Goal: Entertainment & Leisure: Consume media (video, audio)

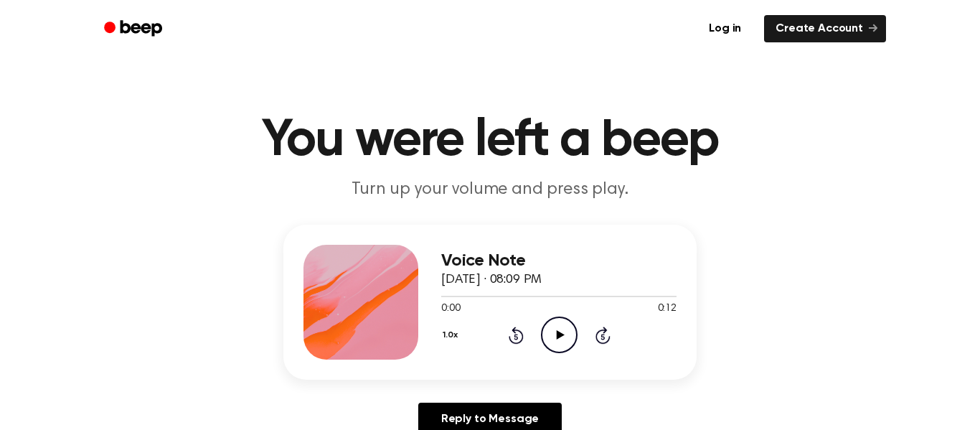
click at [571, 327] on icon "Play Audio" at bounding box center [559, 334] width 37 height 37
click at [553, 341] on icon "Pause Audio" at bounding box center [559, 334] width 37 height 37
click at [568, 329] on icon "Play Audio" at bounding box center [559, 334] width 37 height 37
click at [570, 322] on icon "Play Audio" at bounding box center [559, 334] width 37 height 37
click at [563, 333] on icon "Pause Audio" at bounding box center [559, 334] width 37 height 37
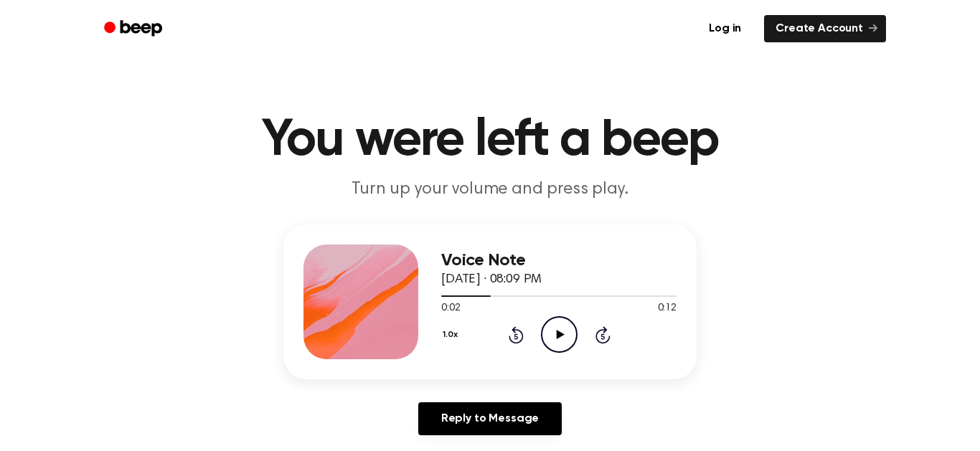
click at [486, 291] on div at bounding box center [558, 295] width 235 height 11
click at [447, 296] on div at bounding box center [463, 296] width 44 height 1
click at [555, 349] on icon "Play Audio" at bounding box center [559, 334] width 37 height 37
click at [558, 341] on icon "Pause Audio" at bounding box center [559, 334] width 37 height 37
click at [516, 337] on icon at bounding box center [516, 337] width 4 height 6
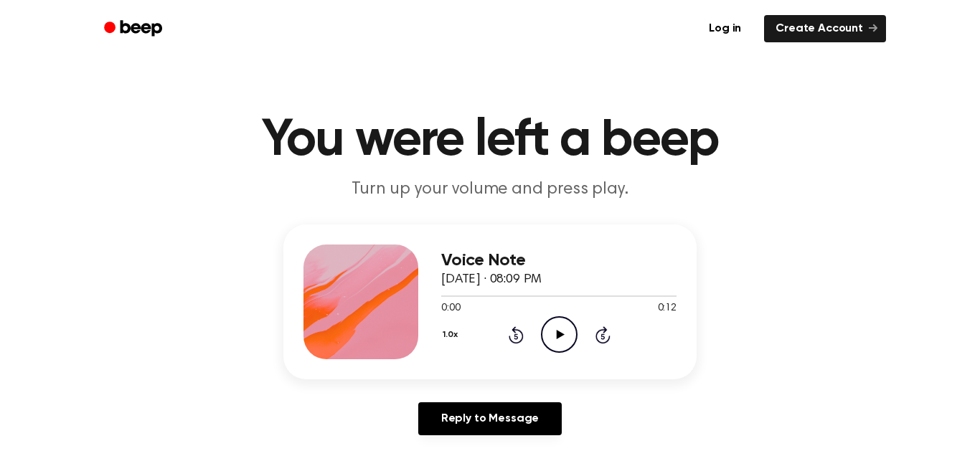
click at [555, 335] on icon "Play Audio" at bounding box center [559, 334] width 37 height 37
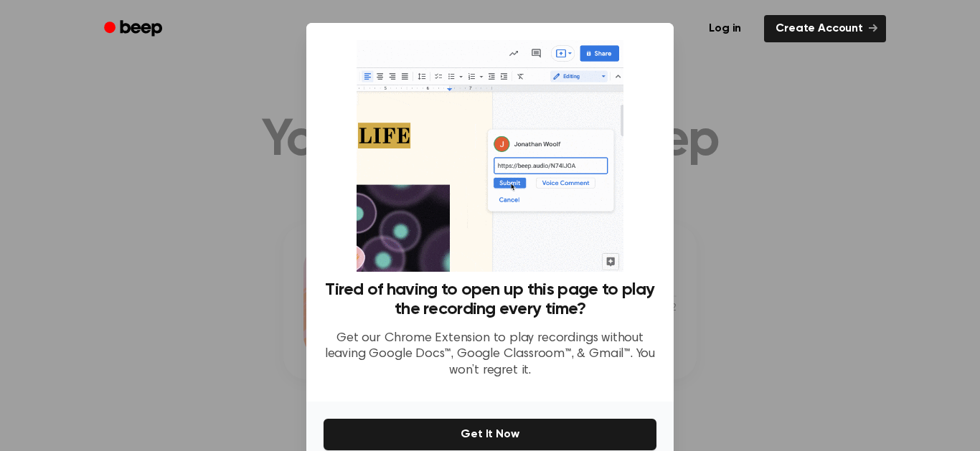
click at [774, 239] on div at bounding box center [490, 225] width 980 height 451
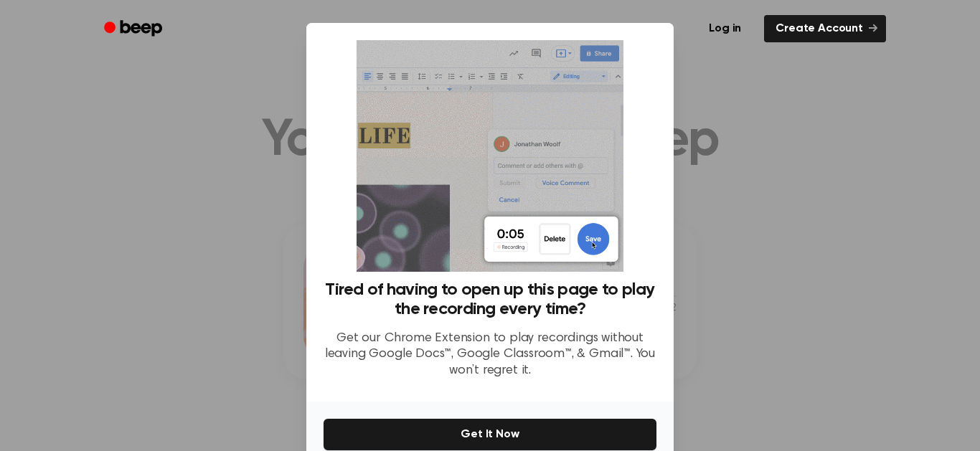
click at [783, 253] on div at bounding box center [490, 225] width 980 height 451
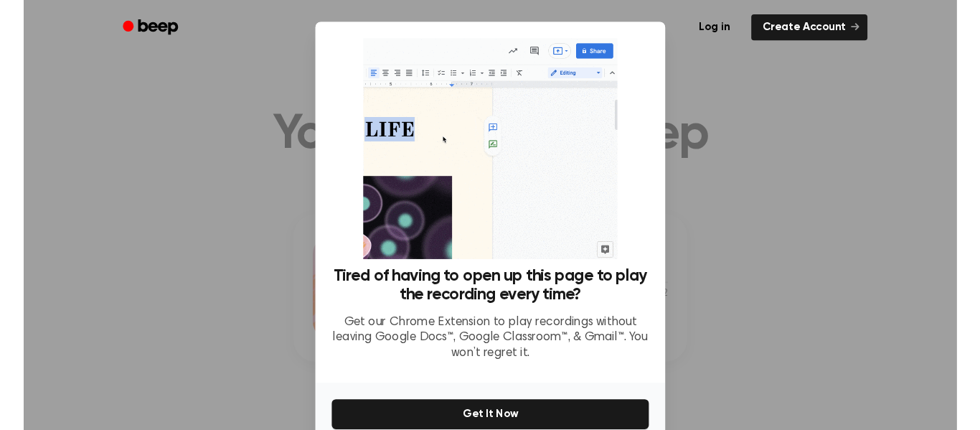
scroll to position [71, 0]
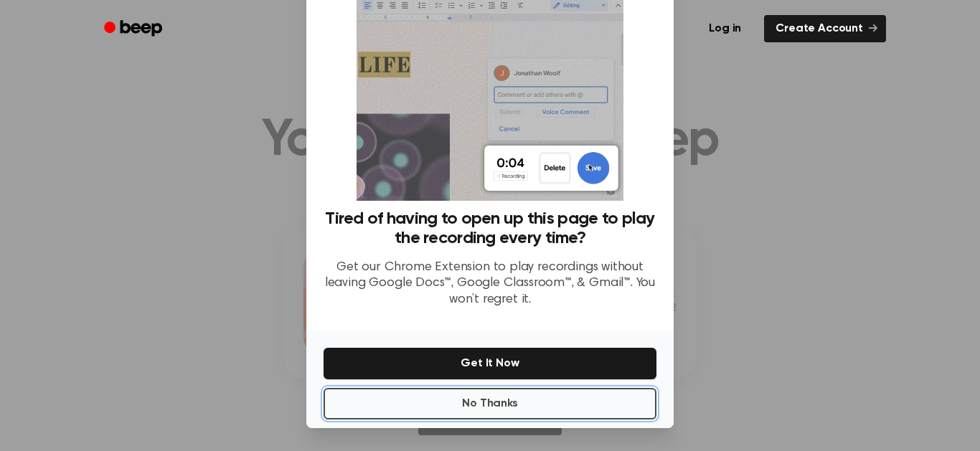
click at [550, 398] on button "No Thanks" at bounding box center [490, 404] width 333 height 32
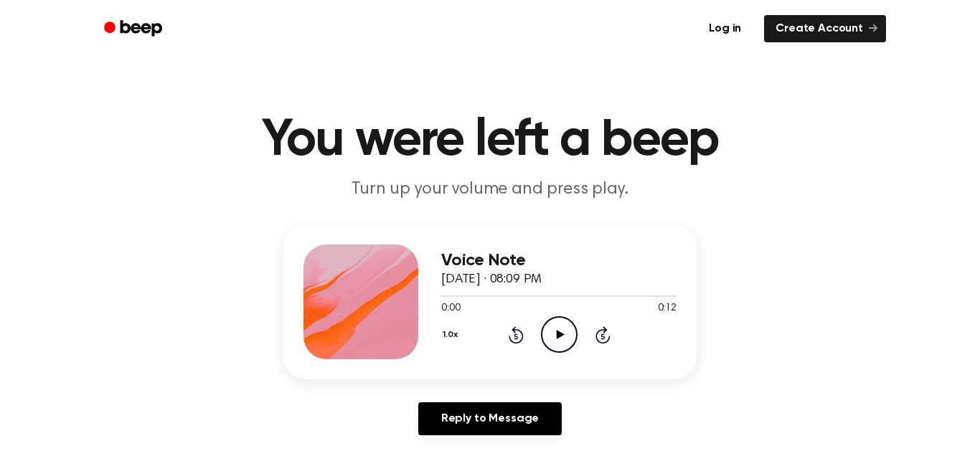
click at [552, 324] on icon "Play Audio" at bounding box center [559, 334] width 37 height 37
click at [566, 336] on icon "Pause Audio" at bounding box center [559, 334] width 37 height 37
click at [516, 334] on icon "Rewind 5 seconds" at bounding box center [516, 335] width 16 height 19
click at [554, 337] on icon "Play Audio" at bounding box center [559, 334] width 37 height 37
click at [559, 336] on icon "Pause Audio" at bounding box center [559, 334] width 37 height 37
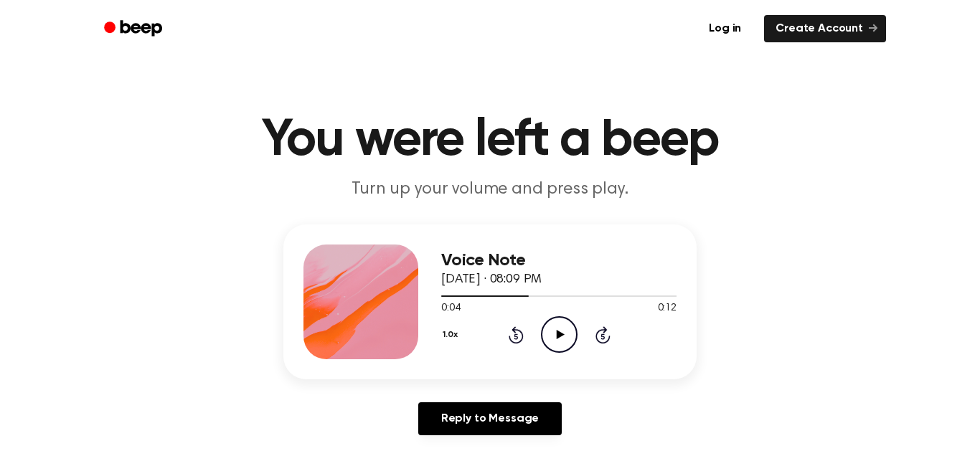
click at [548, 324] on icon "Play Audio" at bounding box center [559, 334] width 37 height 37
click at [512, 335] on icon "Rewind 5 seconds" at bounding box center [516, 335] width 16 height 19
click at [552, 343] on icon "Pause Audio" at bounding box center [559, 334] width 37 height 37
click at [516, 337] on icon "Rewind 5 seconds" at bounding box center [516, 335] width 16 height 19
click at [547, 330] on icon "Play Audio" at bounding box center [559, 334] width 37 height 37
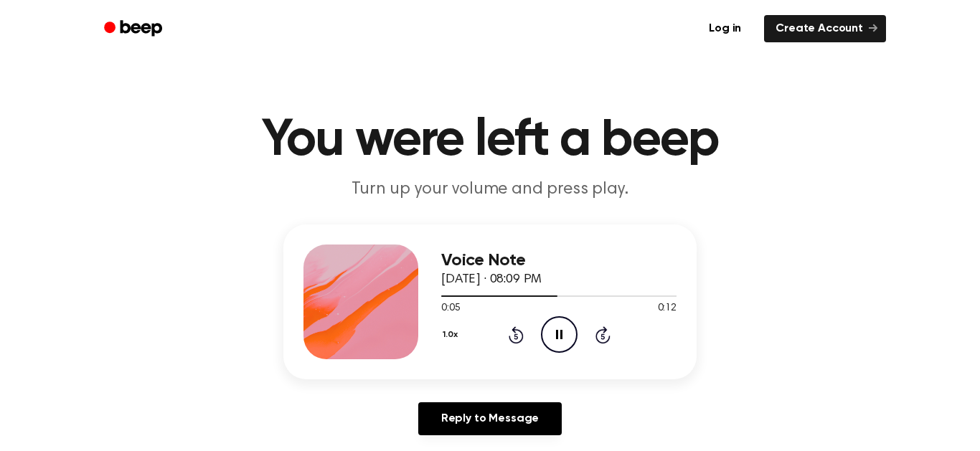
click at [550, 345] on icon "Pause Audio" at bounding box center [559, 334] width 37 height 37
click at [555, 348] on icon "Play Audio" at bounding box center [559, 334] width 37 height 37
click at [559, 335] on icon "Pause Audio" at bounding box center [559, 334] width 37 height 37
click at [556, 325] on icon "Play Audio" at bounding box center [559, 334] width 37 height 37
click at [560, 337] on icon at bounding box center [559, 334] width 6 height 9
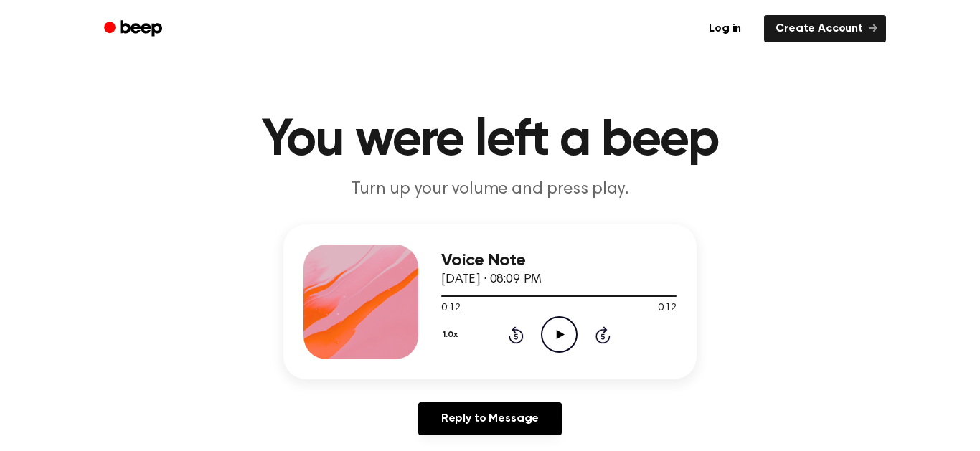
click at [556, 342] on icon "Play Audio" at bounding box center [559, 334] width 37 height 37
click at [565, 339] on icon "Play Audio" at bounding box center [559, 334] width 37 height 37
click at [553, 329] on icon "Play Audio" at bounding box center [559, 334] width 37 height 37
